Goal: Task Accomplishment & Management: Use online tool/utility

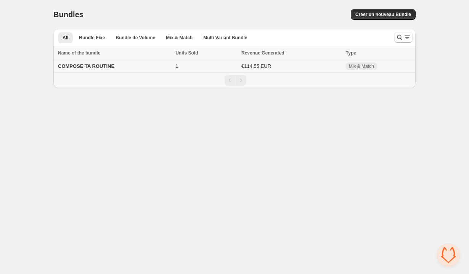
click at [126, 68] on td "COMPOSE TA ROUTINE" at bounding box center [113, 66] width 120 height 13
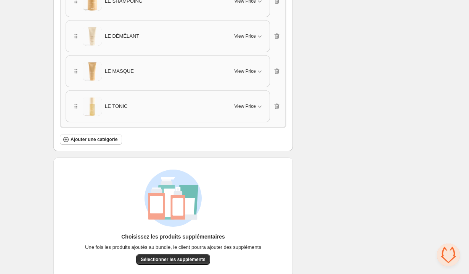
scroll to position [1283, 0]
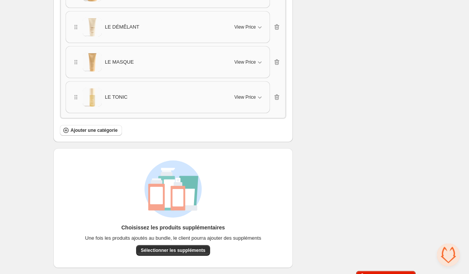
click at [175, 224] on h3 "Choisissez les produits supplémentaires" at bounding box center [173, 228] width 104 height 8
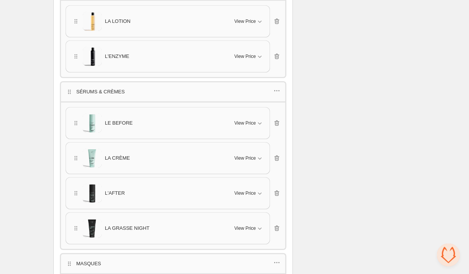
scroll to position [815, 0]
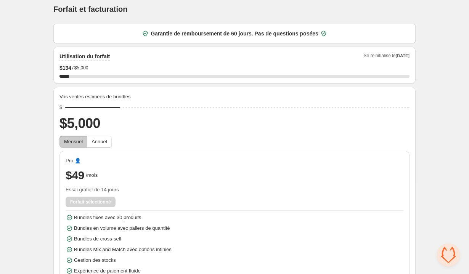
scroll to position [6, 0]
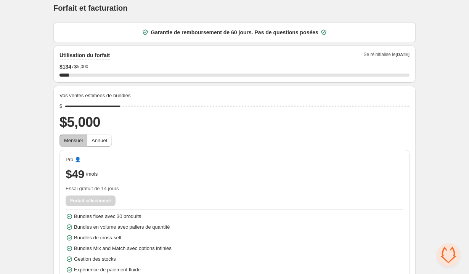
click at [42, 89] on div "Home Bundles Analytics Plan and Billing Forfait et facturation. This page is re…" at bounding box center [234, 140] width 469 height 293
